Goal: Task Accomplishment & Management: Use online tool/utility

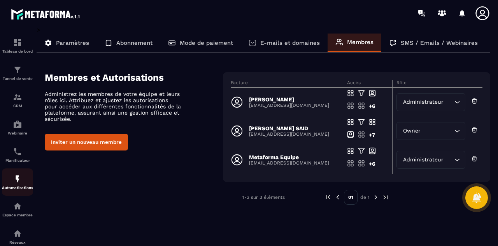
click at [13, 183] on img at bounding box center [17, 178] width 9 height 9
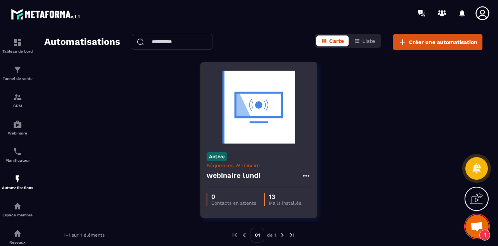
scroll to position [1136, 0]
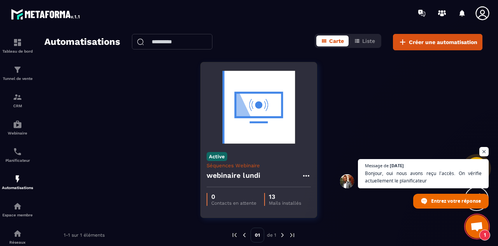
click at [268, 164] on p "Séquences Webinaire" at bounding box center [259, 165] width 104 height 6
click at [279, 200] on p "Mails installés" at bounding box center [285, 202] width 32 height 5
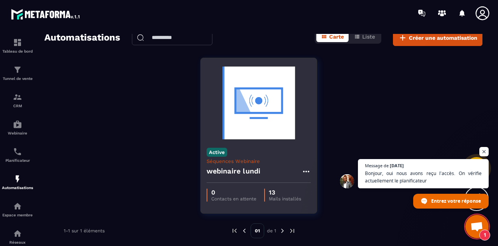
scroll to position [0, 0]
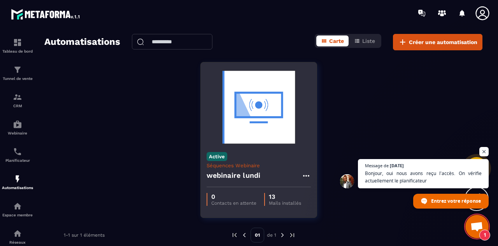
click at [306, 175] on icon at bounding box center [306, 176] width 6 height 2
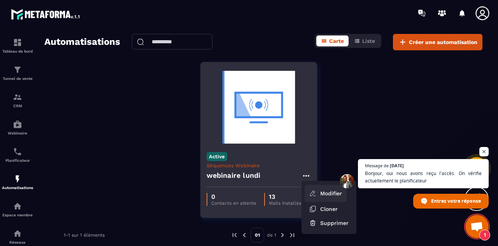
click at [319, 190] on link "Modifier" at bounding box center [326, 192] width 42 height 17
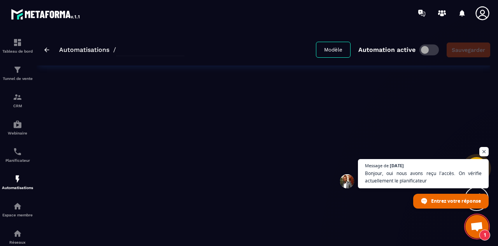
type input "**********"
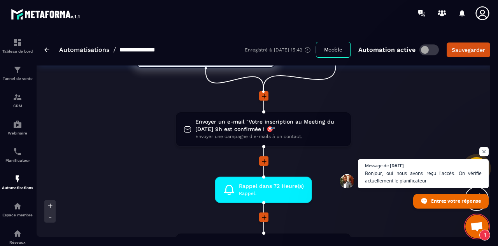
scroll to position [61, 0]
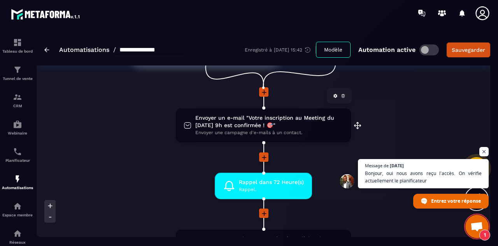
click at [282, 122] on span "Envoyer un e-mail "Votre inscription au Meeting du Lundi 9h est confirmée ! 🎯"" at bounding box center [269, 121] width 148 height 15
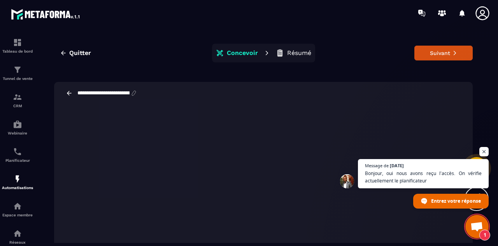
click at [287, 50] on p "Résumé" at bounding box center [299, 53] width 24 height 8
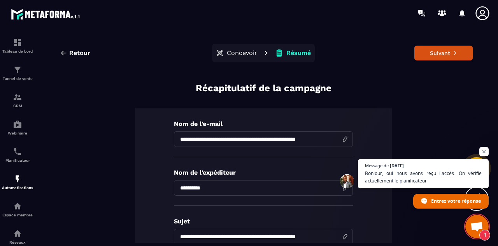
click at [241, 55] on p "Concevoir" at bounding box center [242, 53] width 30 height 8
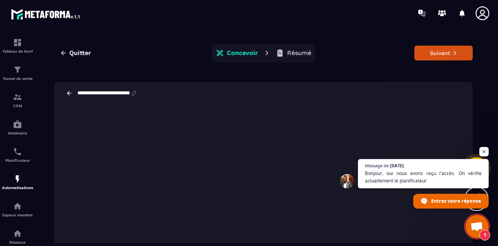
click at [67, 91] on icon at bounding box center [69, 92] width 7 height 7
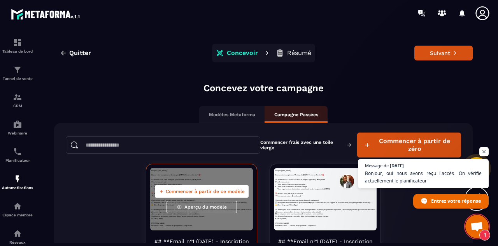
click at [195, 208] on span "Aperçu du modèle" at bounding box center [205, 207] width 42 height 6
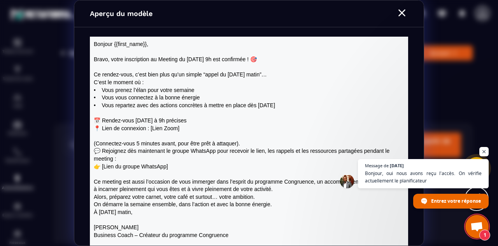
click at [402, 14] on icon "Modal window" at bounding box center [402, 13] width 12 height 12
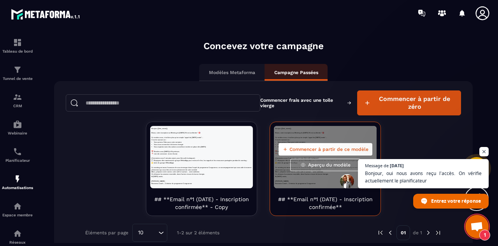
scroll to position [50, 0]
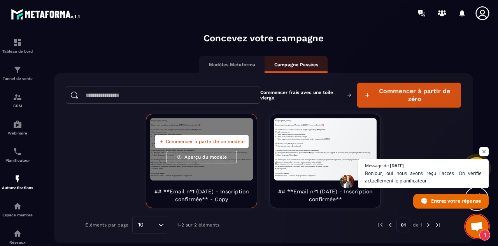
click at [195, 157] on span "Aperçu du modèle" at bounding box center [205, 157] width 42 height 6
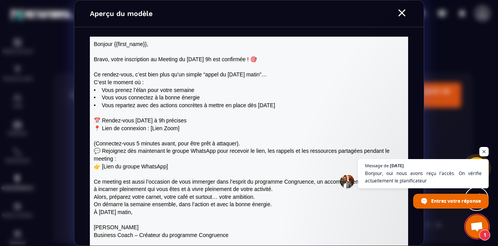
scroll to position [0, 0]
click at [403, 14] on icon "Modal window" at bounding box center [401, 12] width 7 height 7
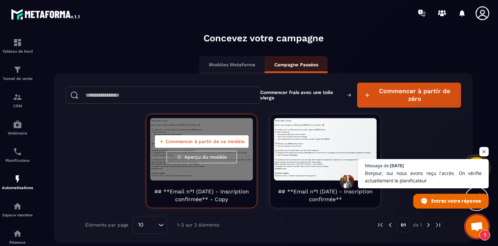
click at [198, 141] on span "Commencer à partir de ce modèle" at bounding box center [205, 141] width 79 height 6
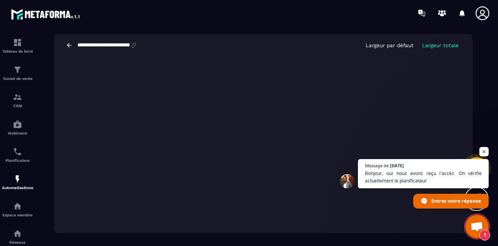
scroll to position [17, 0]
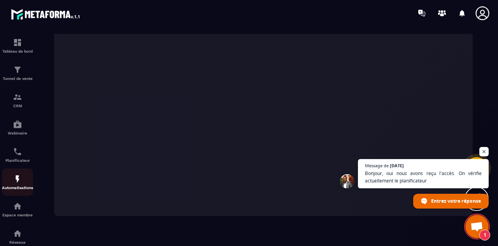
click at [26, 187] on div "Automatisations" at bounding box center [17, 182] width 31 height 16
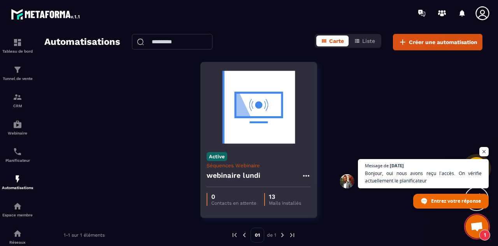
click at [245, 193] on p "0" at bounding box center [233, 196] width 45 height 7
click at [245, 145] on img at bounding box center [259, 107] width 104 height 78
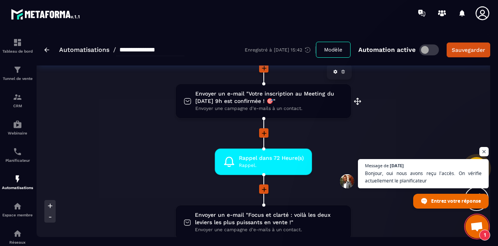
scroll to position [86, 0]
click at [334, 72] on icon at bounding box center [335, 71] width 4 height 4
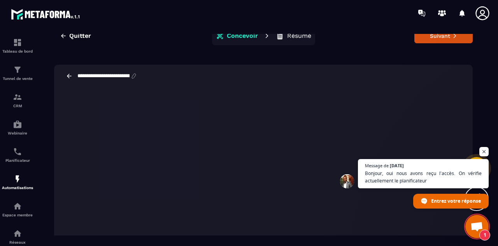
click at [67, 74] on icon at bounding box center [69, 75] width 7 height 7
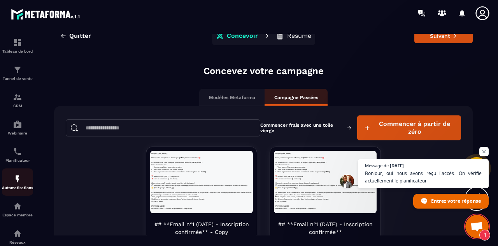
click at [18, 182] on img at bounding box center [17, 178] width 9 height 9
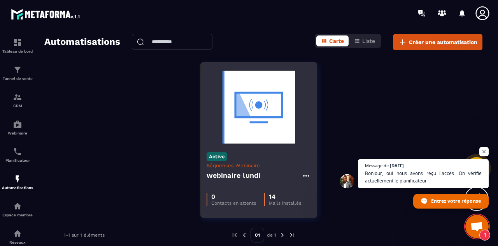
click at [304, 173] on icon at bounding box center [306, 175] width 9 height 9
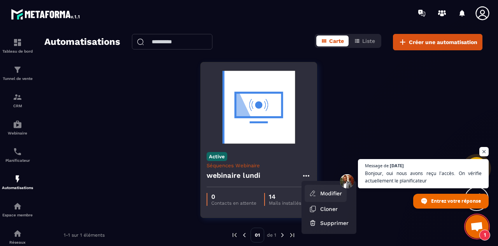
click at [334, 194] on link "Modifier" at bounding box center [326, 192] width 42 height 17
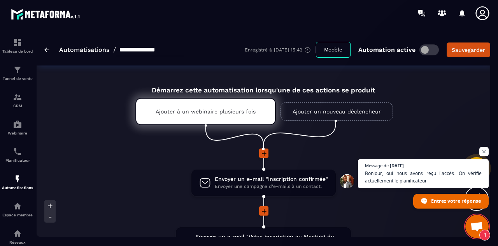
click at [333, 50] on button "Modèle" at bounding box center [333, 50] width 35 height 16
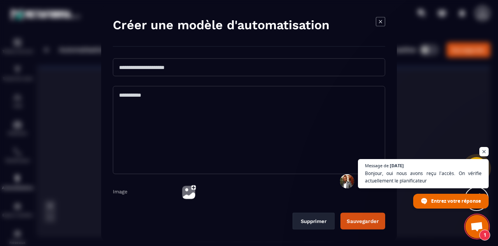
click at [376, 18] on icon "Modal window" at bounding box center [380, 21] width 9 height 9
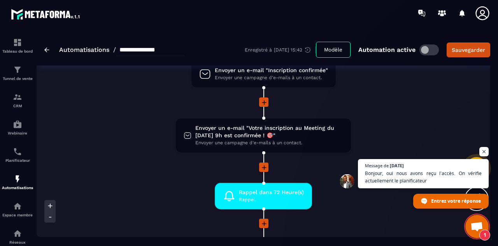
scroll to position [109, 0]
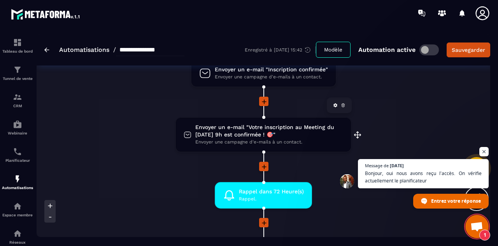
click at [324, 143] on span "Envoyer une campagne d'e-mails à un contact." at bounding box center [269, 141] width 148 height 7
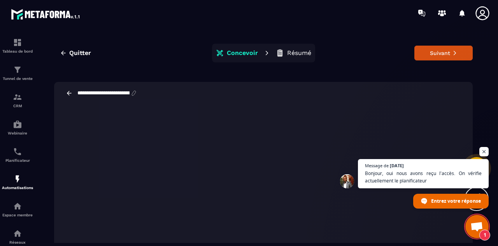
click at [67, 95] on icon at bounding box center [69, 92] width 7 height 7
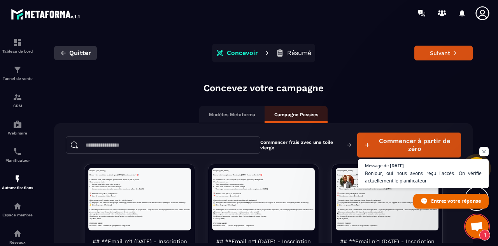
click at [63, 53] on icon "button" at bounding box center [63, 52] width 7 height 7
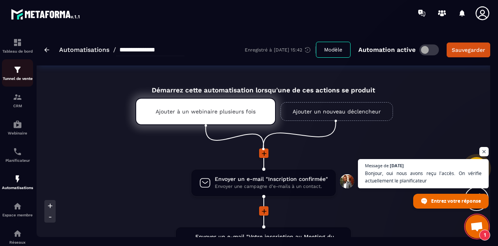
click at [19, 78] on p "Tunnel de vente" at bounding box center [17, 78] width 31 height 4
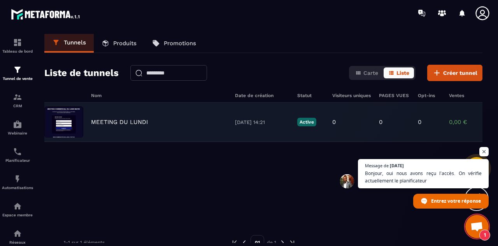
click at [195, 130] on div "MEETING DU LUNDI 31/07/2025 14:21 Active 0 0 0 0,00 € 0" at bounding box center [263, 121] width 438 height 39
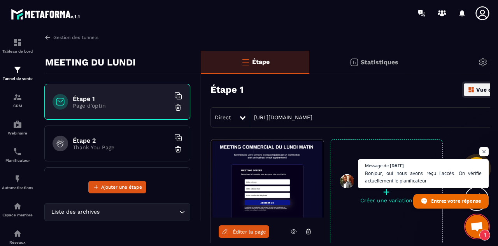
scroll to position [65, 0]
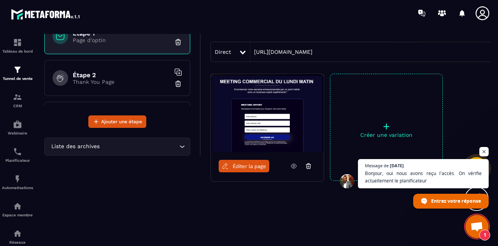
click at [245, 168] on span "Éditer la page" at bounding box center [249, 166] width 33 height 6
